Goal: Task Accomplishment & Management: Use online tool/utility

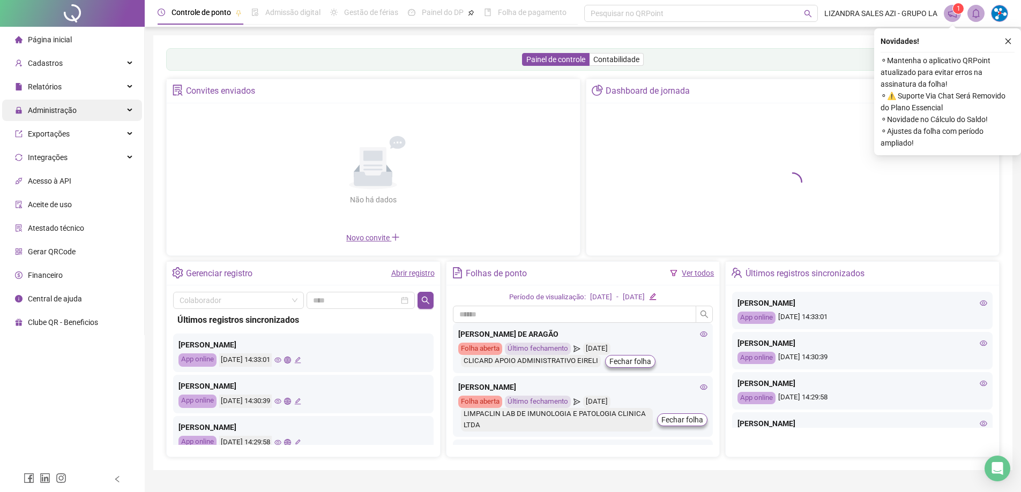
click at [79, 116] on div "Administração" at bounding box center [72, 110] width 140 height 21
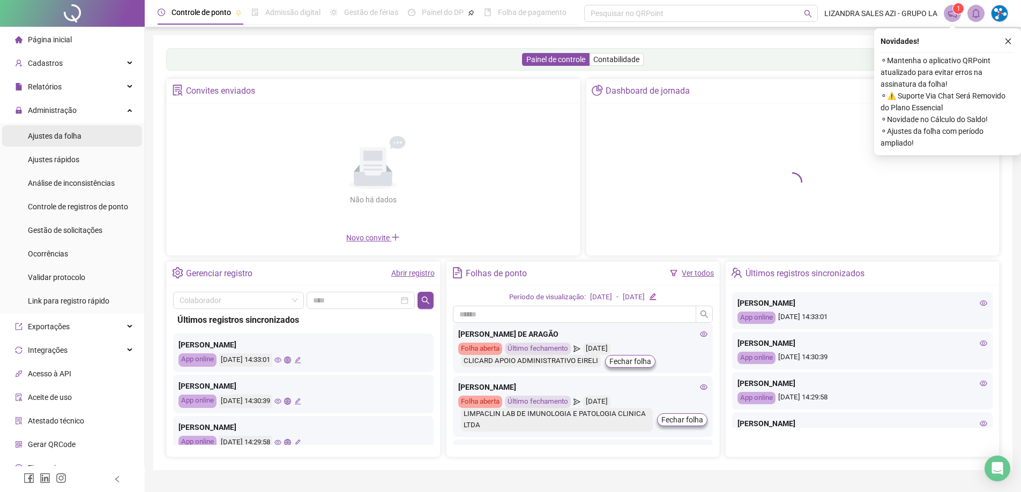
click at [80, 133] on span "Ajustes da folha" at bounding box center [55, 136] width 54 height 9
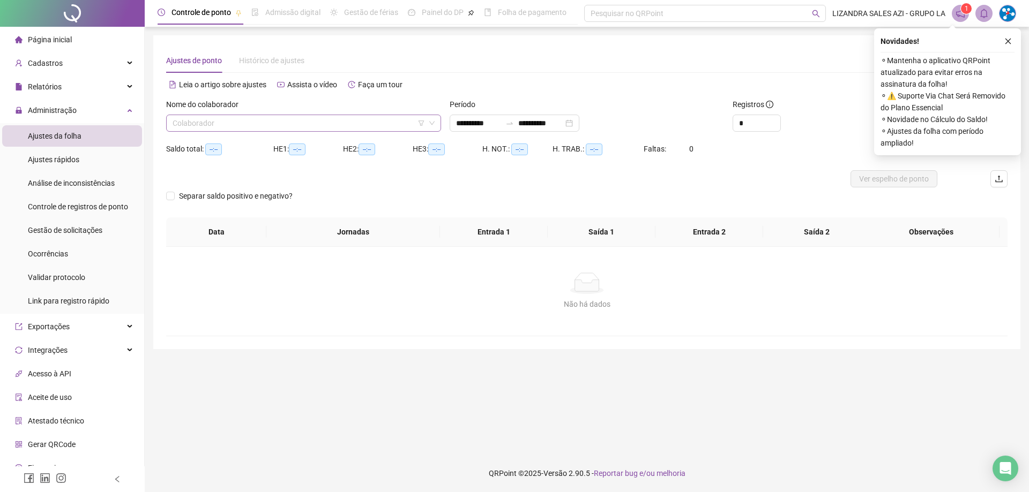
click at [220, 122] on input "search" at bounding box center [299, 123] width 252 height 16
type input "**********"
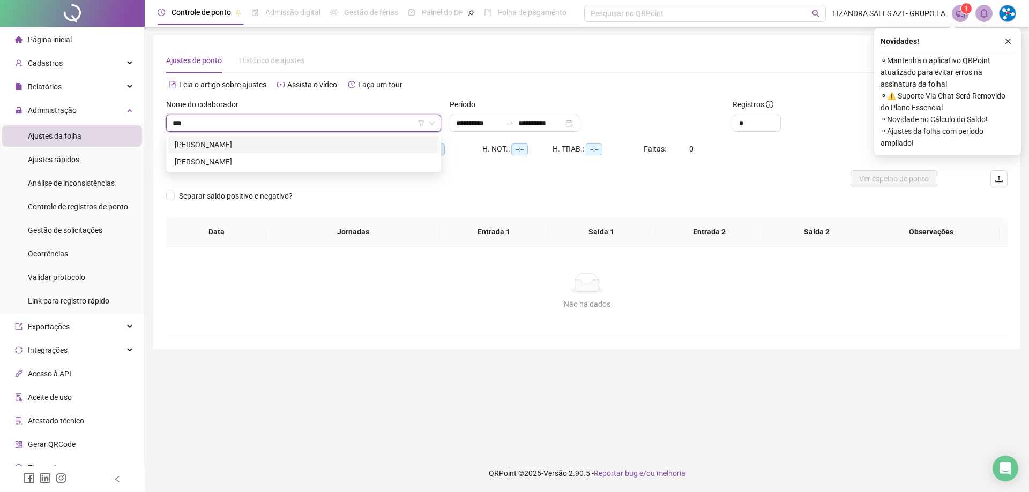
type input "****"
click at [267, 166] on div "[PERSON_NAME]" at bounding box center [304, 162] width 258 height 12
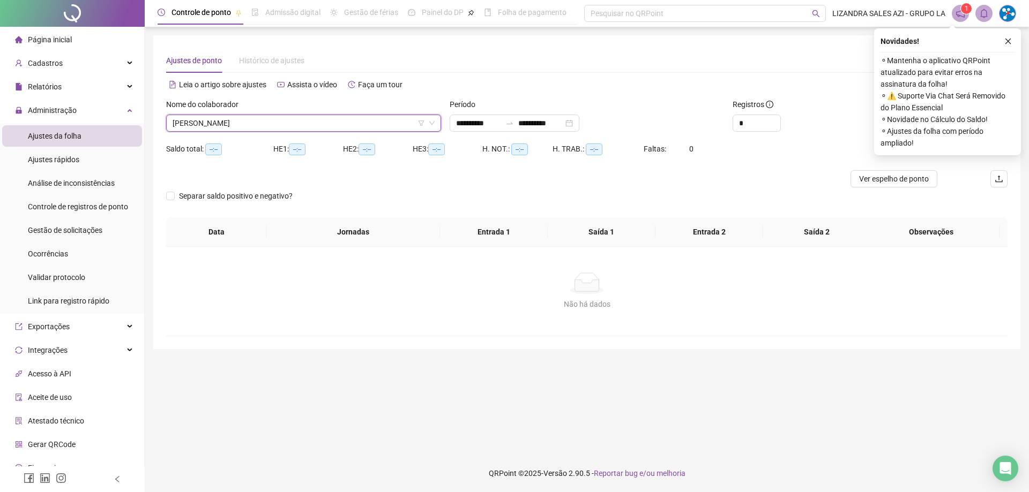
click at [1008, 35] on button "button" at bounding box center [1007, 41] width 13 height 13
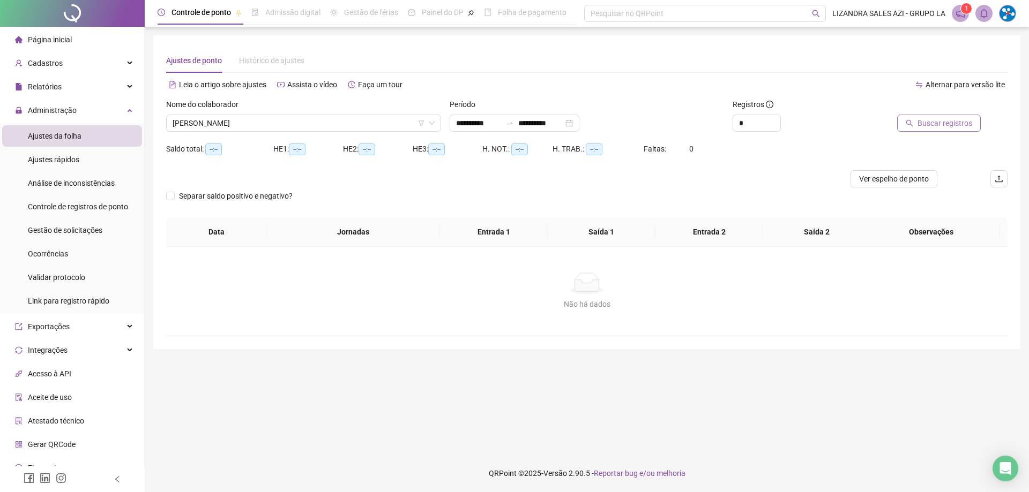
click at [941, 126] on span "Buscar registros" at bounding box center [944, 123] width 55 height 12
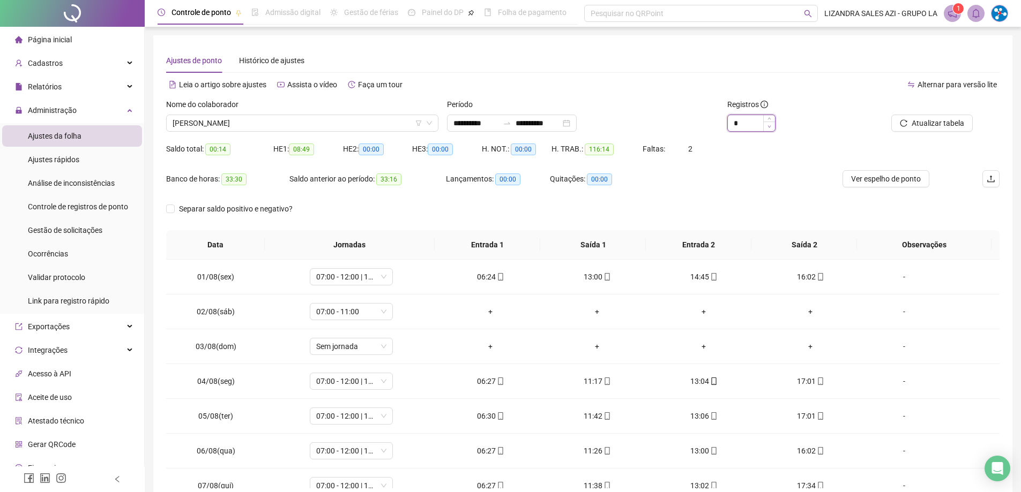
click at [769, 116] on span "Increase Value" at bounding box center [769, 118] width 12 height 6
type input "*"
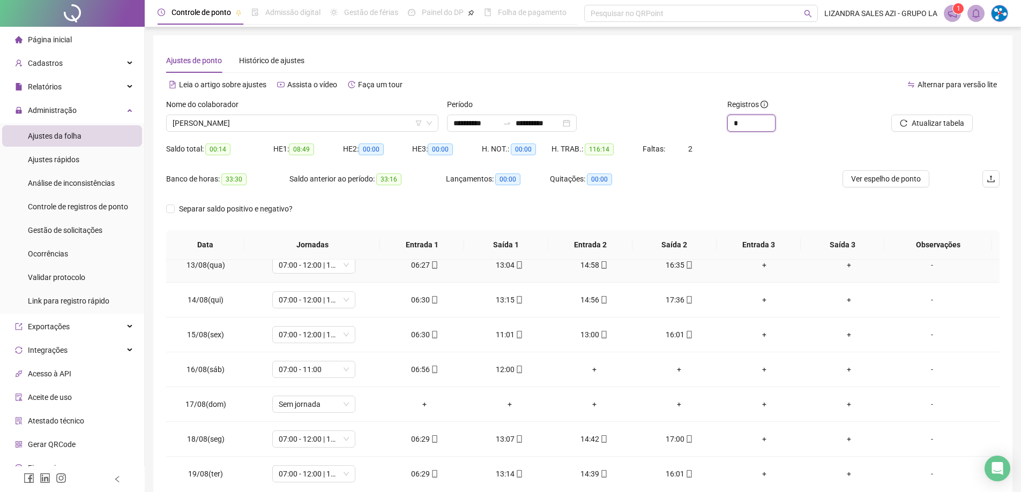
scroll to position [433, 0]
